Goal: Information Seeking & Learning: Learn about a topic

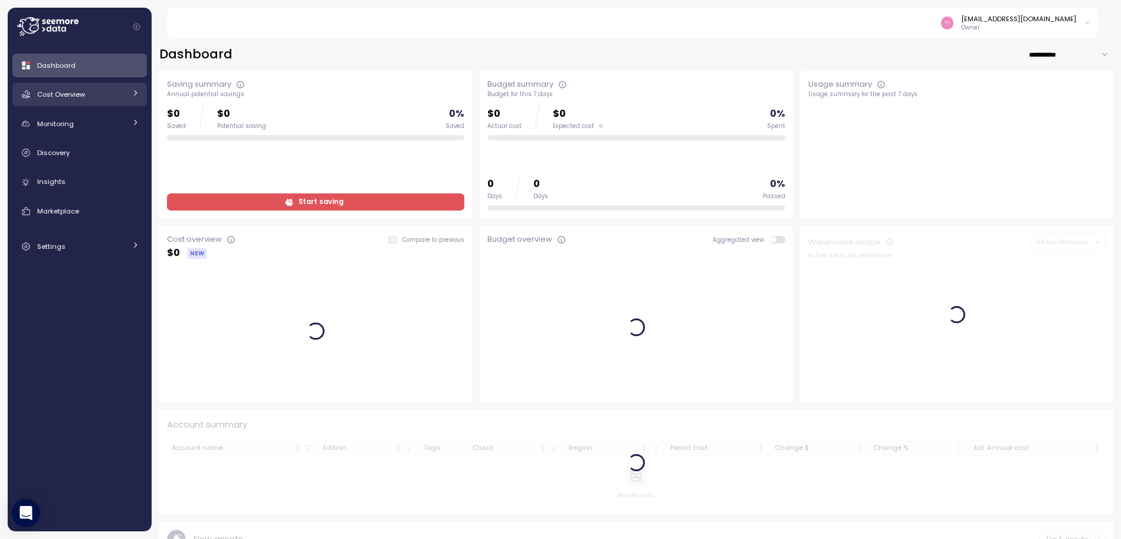
click at [74, 96] on span "Cost Overview" at bounding box center [61, 94] width 48 height 9
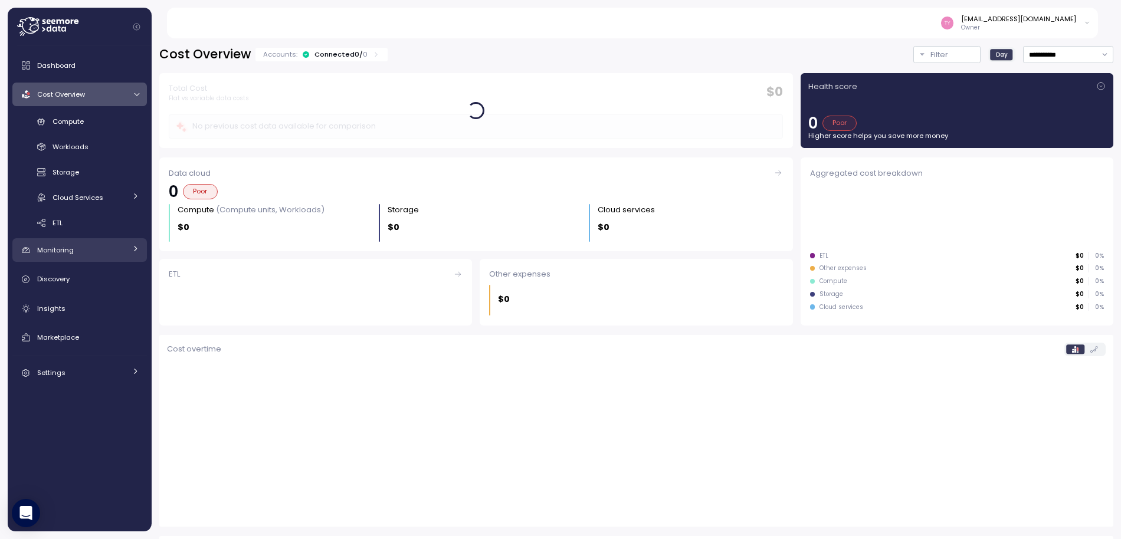
click at [61, 251] on span "Monitoring" at bounding box center [55, 249] width 37 height 9
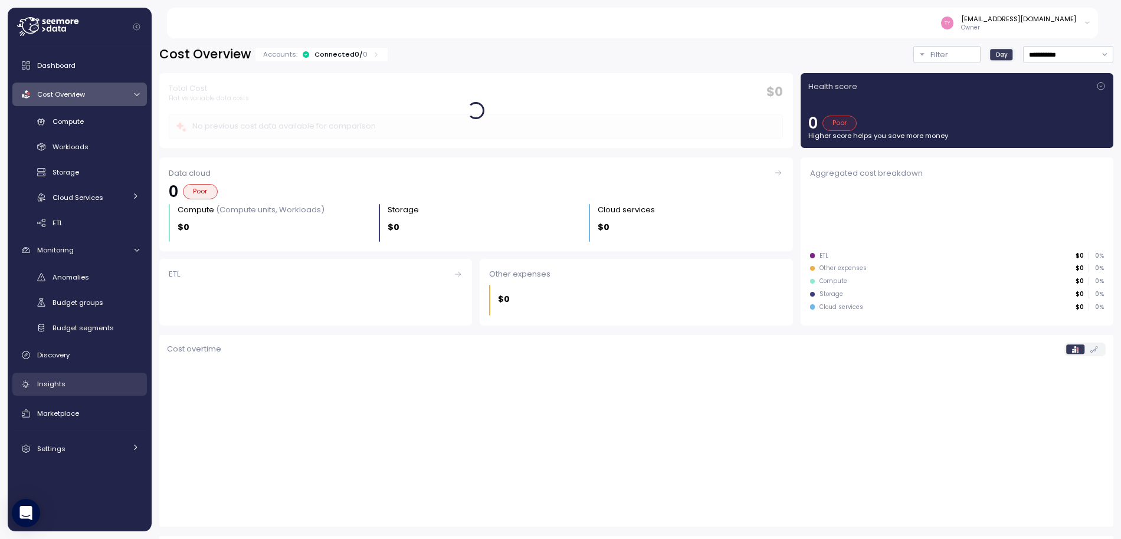
click at [58, 393] on link "Insights" at bounding box center [79, 385] width 135 height 24
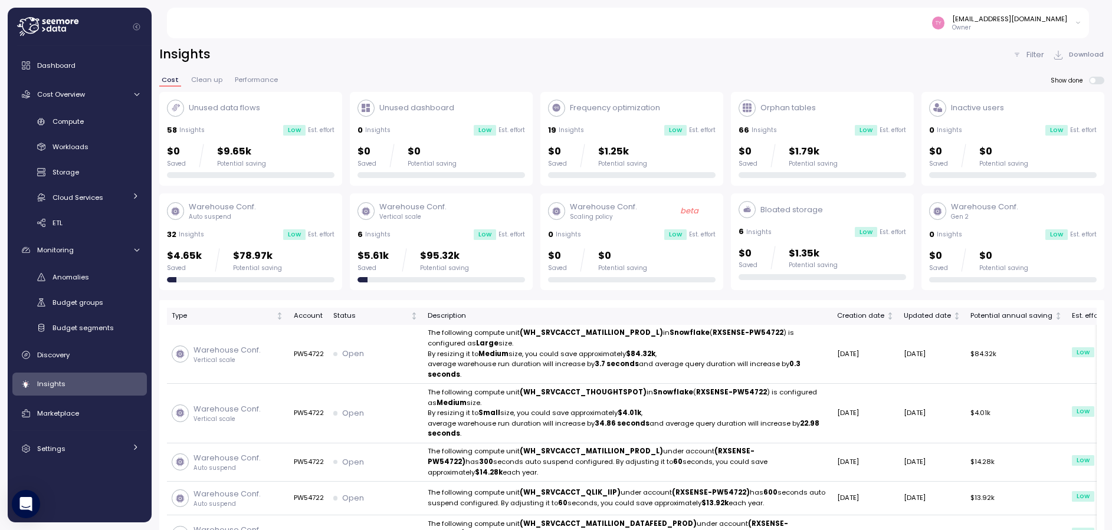
click at [243, 113] on p "Unused data flows" at bounding box center [224, 108] width 71 height 12
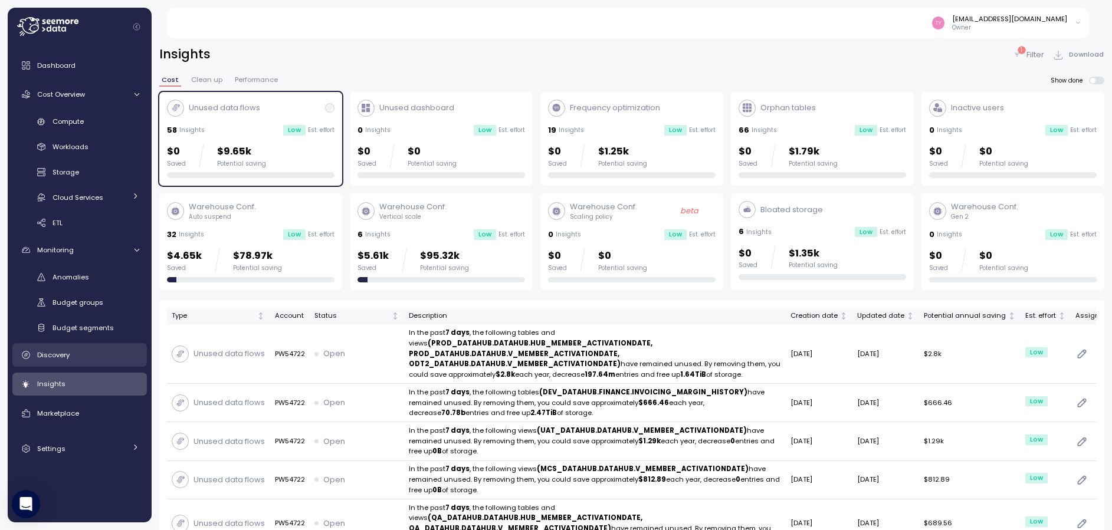
click at [77, 352] on div "Discovery" at bounding box center [88, 355] width 102 height 12
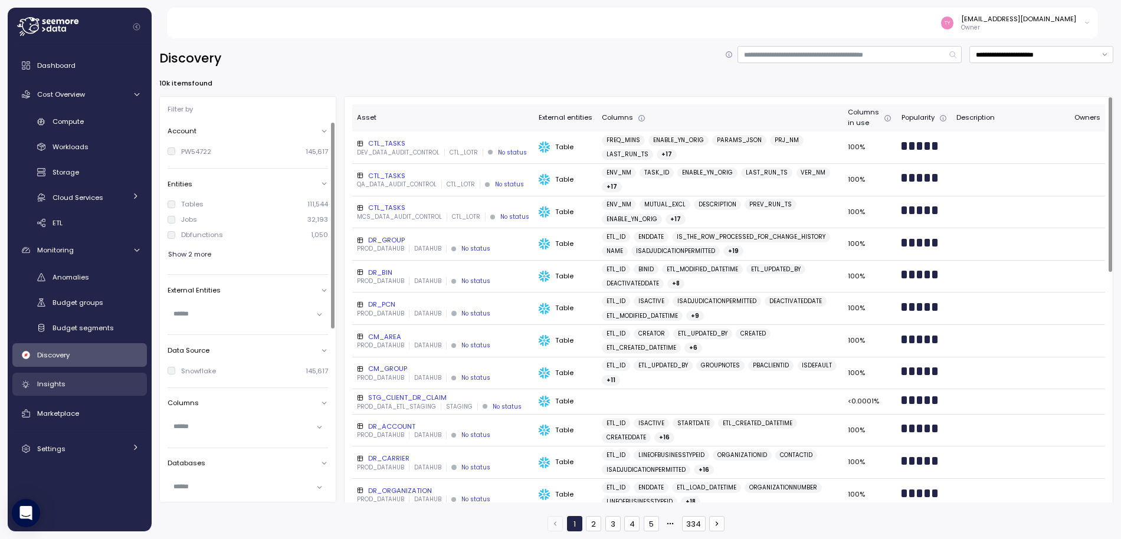
click at [96, 379] on div "Insights" at bounding box center [88, 384] width 102 height 12
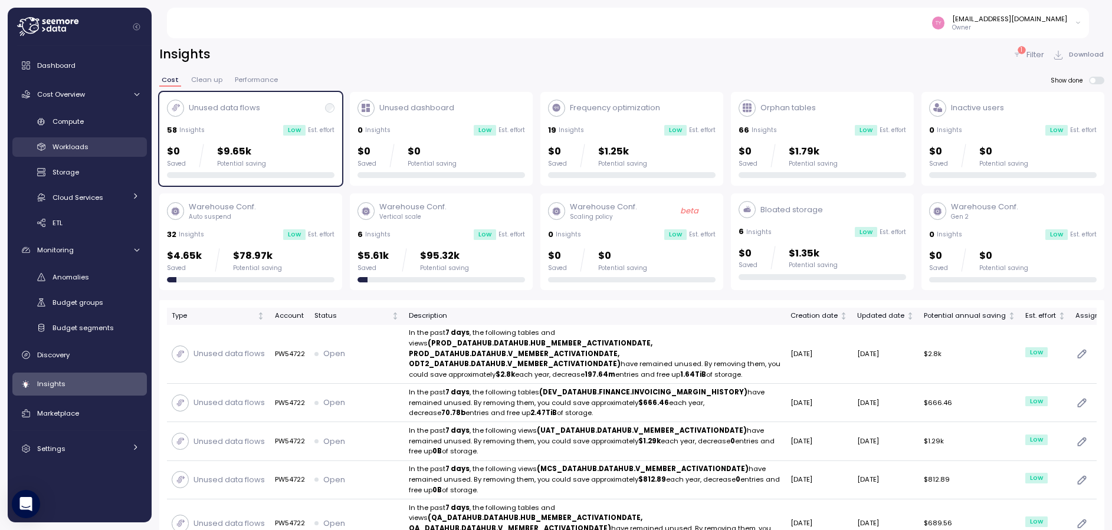
click at [85, 155] on link "Workloads" at bounding box center [79, 146] width 135 height 19
